Goal: Task Accomplishment & Management: Manage account settings

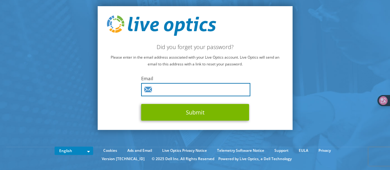
click at [234, 85] on input "text" at bounding box center [195, 89] width 109 height 13
click at [223, 89] on input "text" at bounding box center [195, 89] width 109 height 13
type input "[EMAIL_ADDRESS][DOMAIN_NAME]"
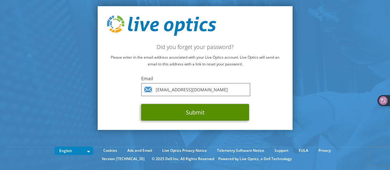
click at [211, 107] on button "Submit" at bounding box center [195, 112] width 108 height 17
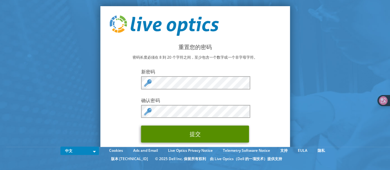
click at [202, 132] on button "提交" at bounding box center [195, 133] width 108 height 17
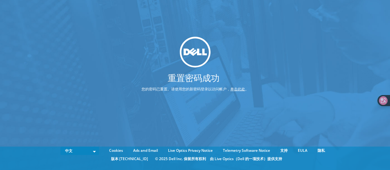
click at [236, 88] on link "单击此处" at bounding box center [237, 88] width 15 height 5
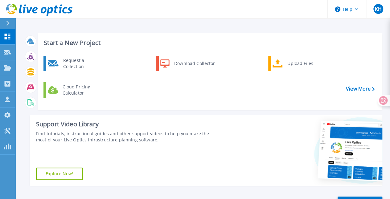
scroll to position [51, 0]
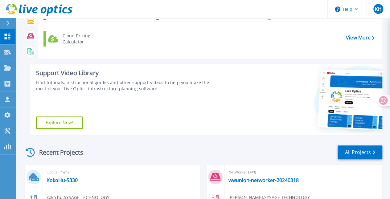
click at [75, 123] on link "Explore Now!" at bounding box center [59, 122] width 47 height 12
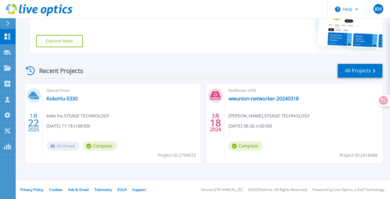
scroll to position [0, 0]
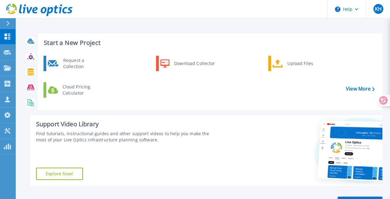
click at [281, 145] on div at bounding box center [302, 150] width 157 height 71
click at [360, 91] on link "View More" at bounding box center [359, 89] width 29 height 6
